Goal: Navigation & Orientation: Find specific page/section

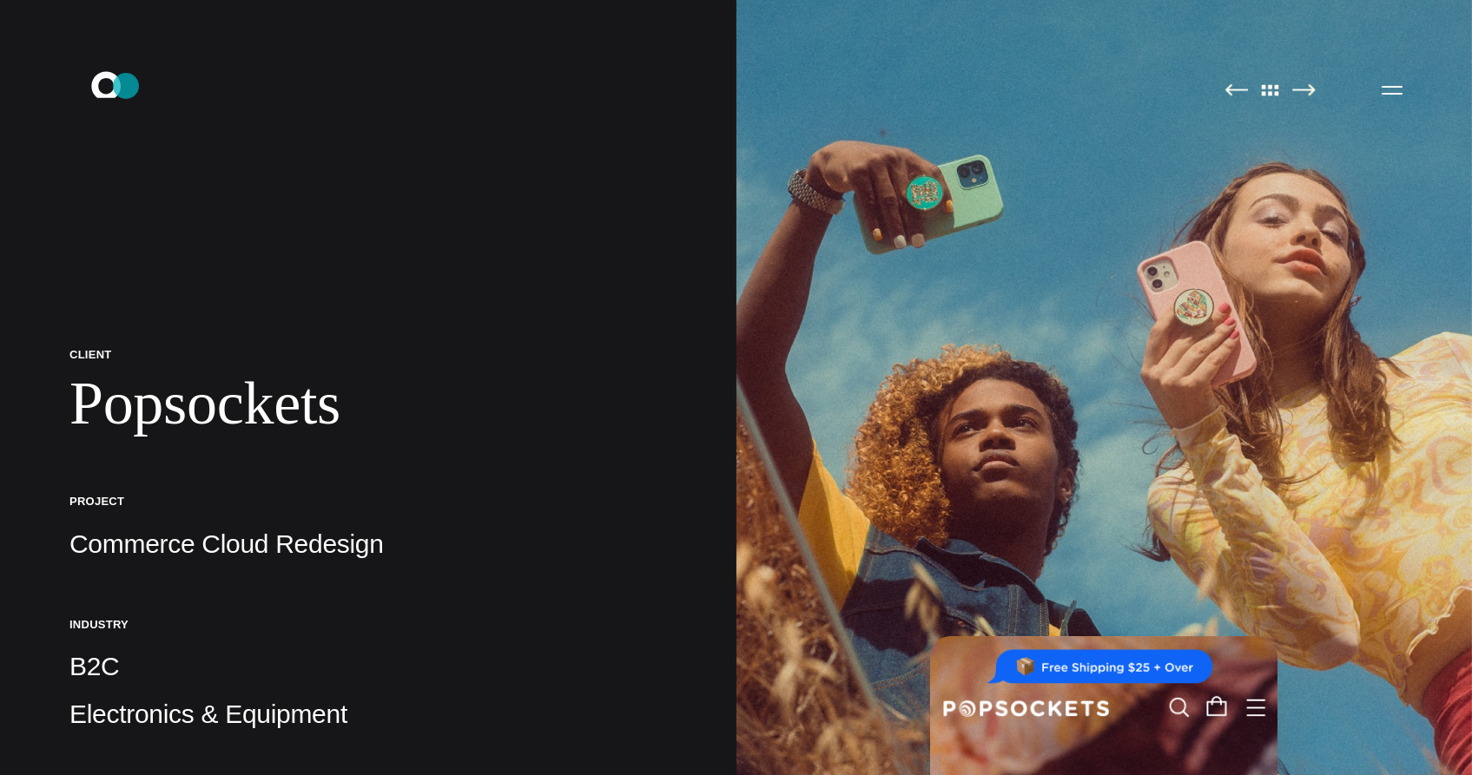
click at [126, 86] on icon ".st0{display:none;} .st1{display:inline;} .st2{font-family:'HelveticaNeue-Mediu…" at bounding box center [118, 89] width 111 height 45
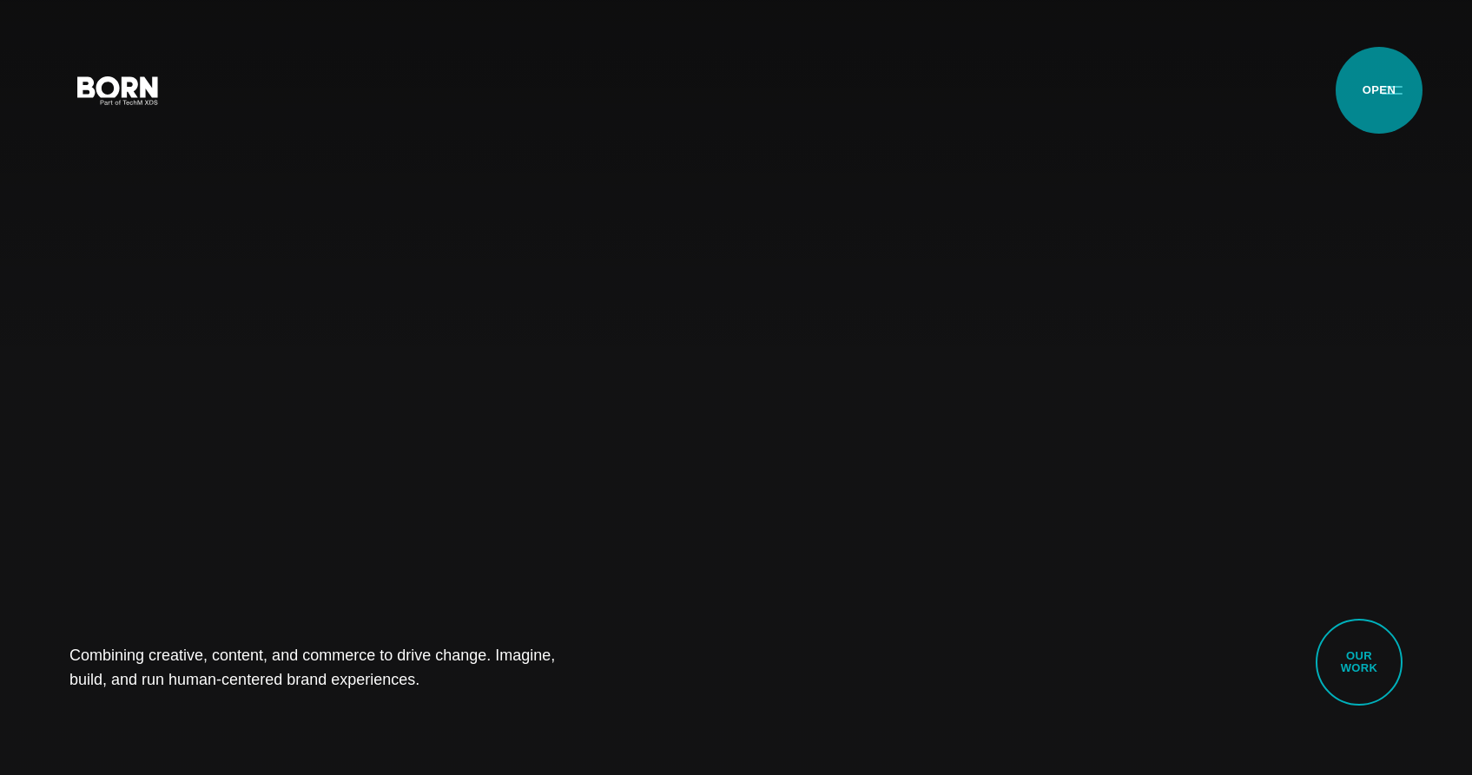
click at [1390, 91] on button "Primary Menu" at bounding box center [1392, 89] width 42 height 36
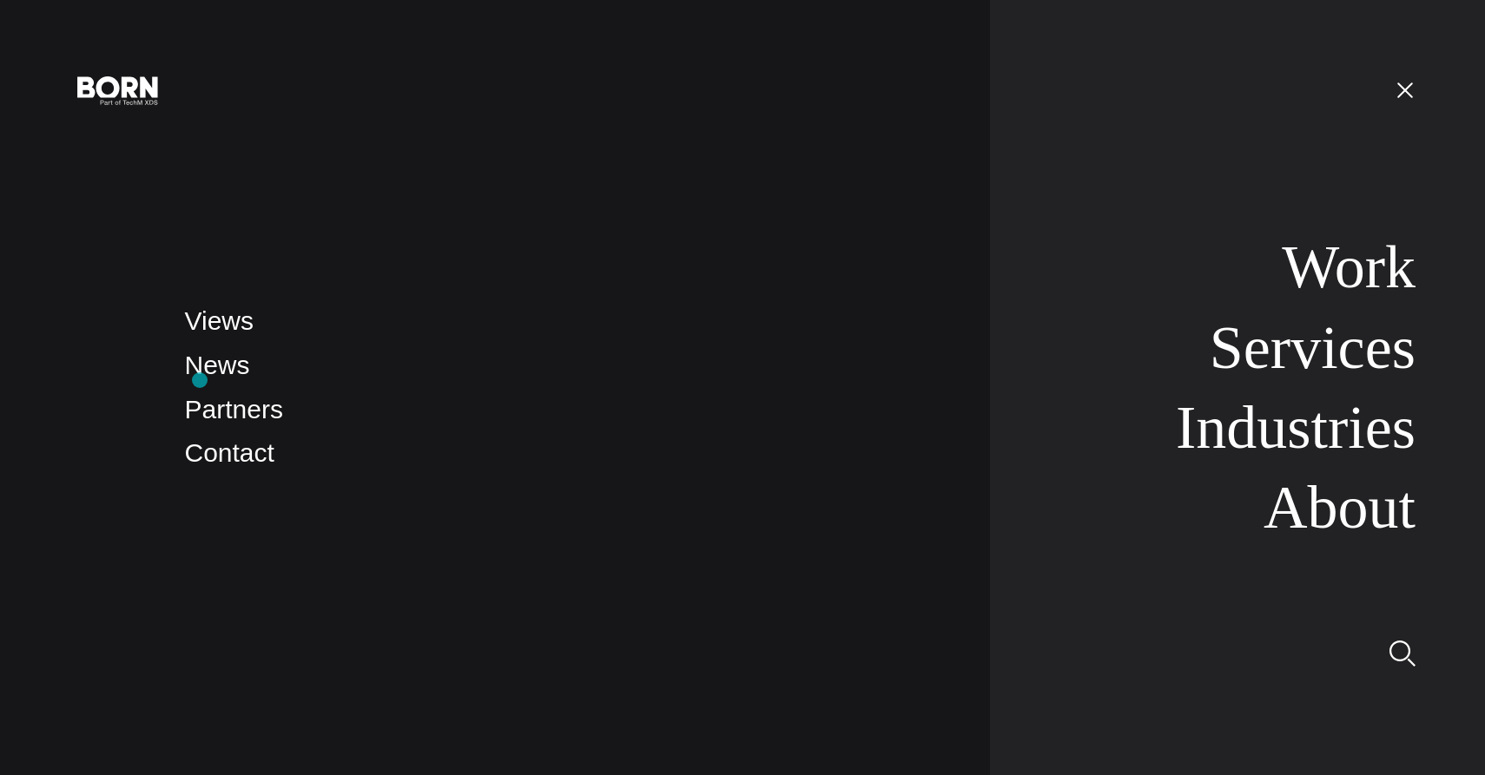
click at [200, 380] on li "News" at bounding box center [570, 366] width 771 height 41
click at [203, 371] on link "News" at bounding box center [217, 365] width 65 height 29
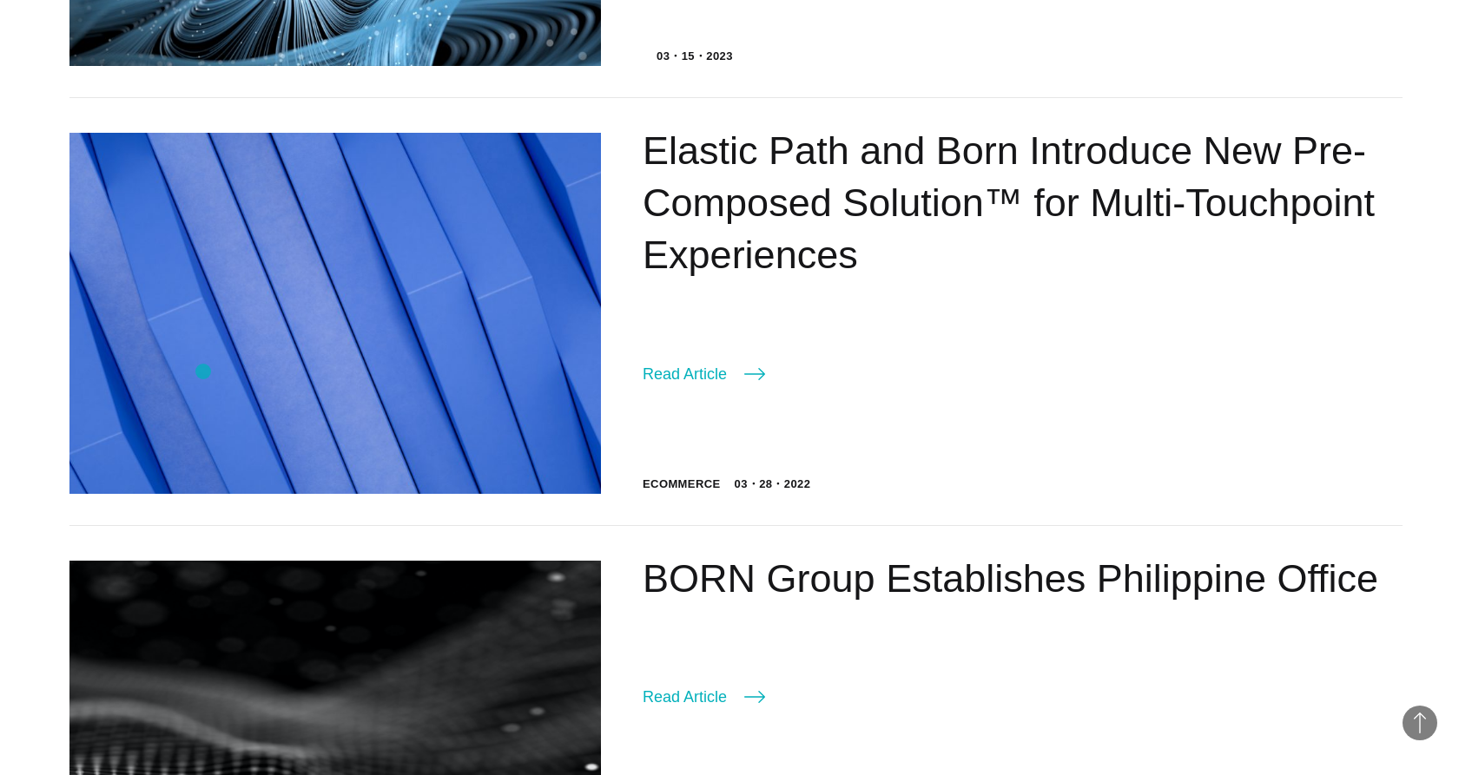
scroll to position [2393, 0]
